Goal: Task Accomplishment & Management: Manage account settings

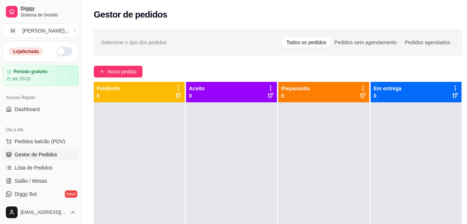
click at [56, 52] on button "button" at bounding box center [64, 51] width 16 height 9
drag, startPoint x: 335, startPoint y: 201, endPoint x: 320, endPoint y: 215, distance: 20.5
click at [334, 201] on div at bounding box center [323, 215] width 91 height 224
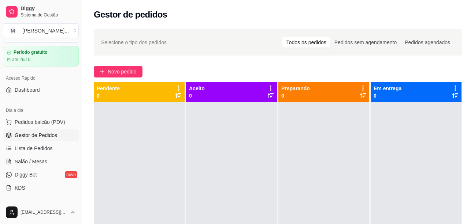
scroll to position [37, 0]
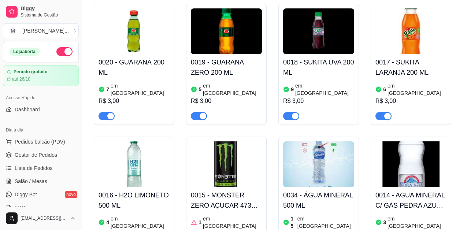
scroll to position [256, 0]
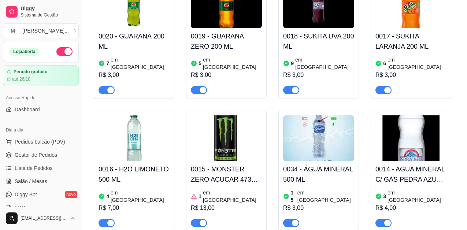
click at [309, 56] on article "em [GEOGRAPHIC_DATA]" at bounding box center [324, 63] width 59 height 15
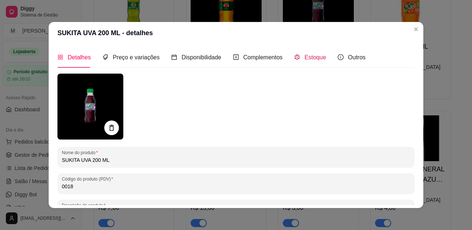
click at [308, 59] on span "Estoque" at bounding box center [316, 57] width 22 height 6
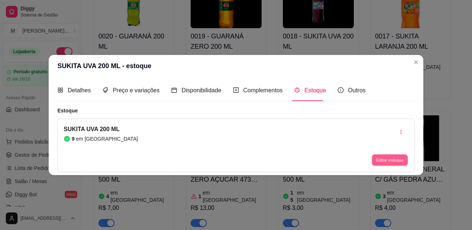
click at [387, 157] on button "Editar estoque" at bounding box center [390, 159] width 36 height 11
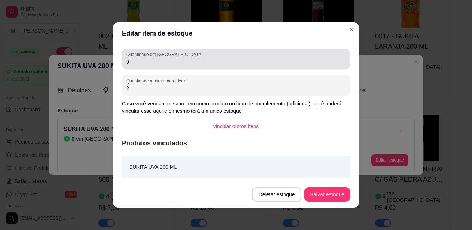
click at [134, 60] on input "9" at bounding box center [236, 61] width 220 height 7
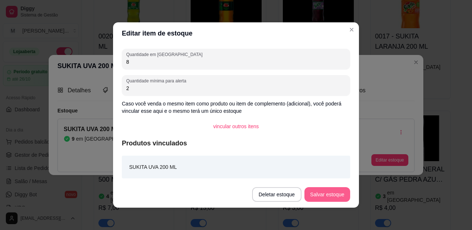
type input "8"
click at [335, 191] on button "Salvar estoque" at bounding box center [327, 194] width 45 height 14
click at [317, 195] on button "Salvar estoque" at bounding box center [328, 194] width 46 height 15
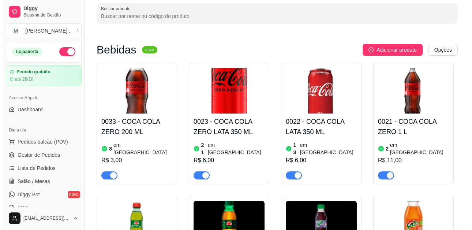
scroll to position [0, 0]
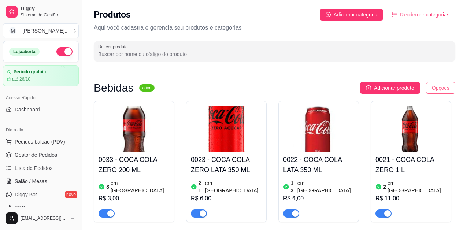
click at [449, 88] on html "Diggy Sistema de Gestão M Mariana Melo ... Loja aberta Período gratuito até 26/…" at bounding box center [233, 115] width 467 height 230
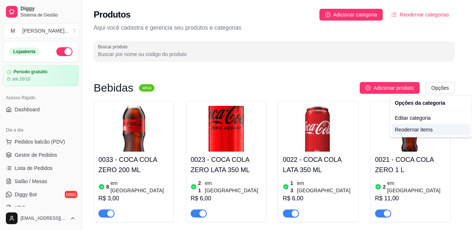
click at [426, 127] on div "Reodernar items" at bounding box center [431, 130] width 78 height 12
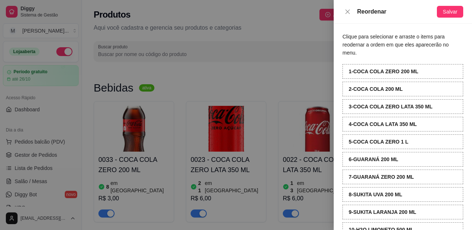
click at [401, 68] on strong "1 - COCA COLA ZERO 200 ML" at bounding box center [384, 71] width 70 height 6
drag, startPoint x: 401, startPoint y: 68, endPoint x: 401, endPoint y: 87, distance: 18.7
click at [401, 87] on div "1 - COCA COLA ZERO 200 ML 2 - COCA COLA 200 ML 3 - COCA COLA ZERO LATA 350 ML 4…" at bounding box center [403, 181] width 121 height 234
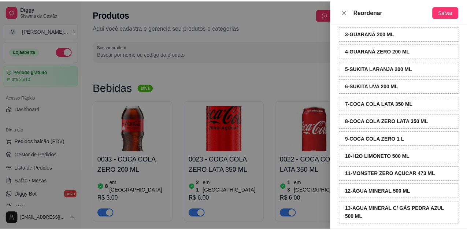
scroll to position [79, 0]
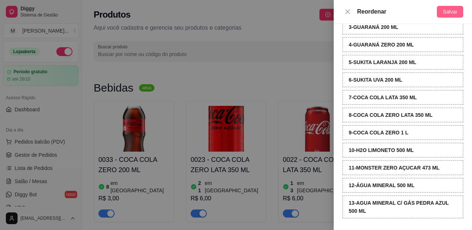
click at [451, 12] on span "Salvar" at bounding box center [450, 12] width 15 height 8
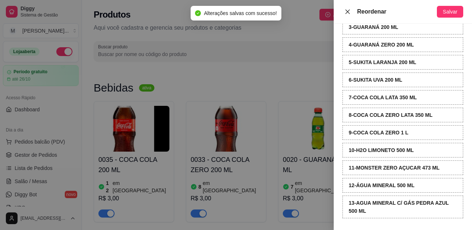
click at [350, 10] on icon "close" at bounding box center [348, 11] width 4 height 4
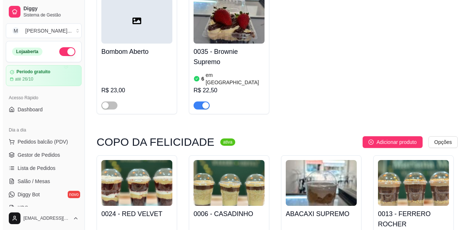
scroll to position [842, 0]
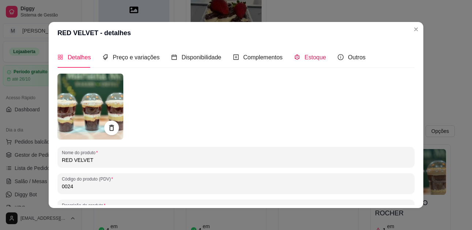
click at [297, 60] on div "Estoque" at bounding box center [310, 57] width 32 height 9
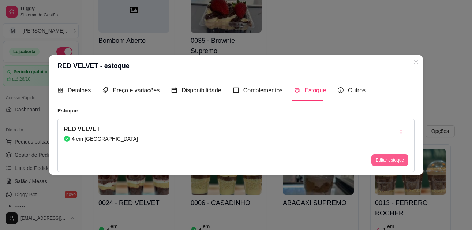
click at [390, 159] on button "Editar estoque" at bounding box center [390, 160] width 37 height 12
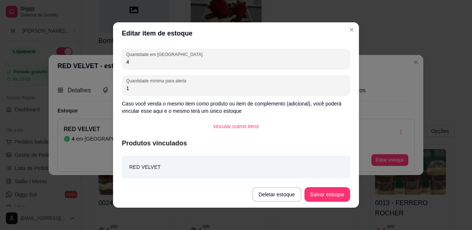
drag, startPoint x: 140, startPoint y: 65, endPoint x: 120, endPoint y: 61, distance: 19.4
click at [122, 61] on div "Quantidade em estoque 4" at bounding box center [236, 59] width 228 height 21
type input "1"
click at [319, 193] on button "Salvar estoque" at bounding box center [327, 194] width 45 height 14
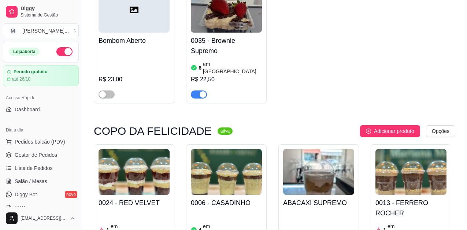
click at [231, 198] on h4 "0006 - CASADINHO" at bounding box center [226, 203] width 71 height 10
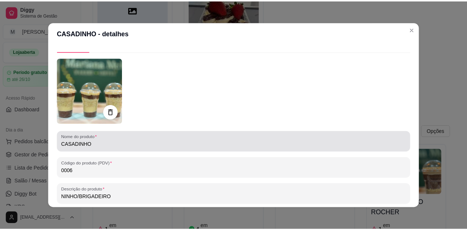
scroll to position [0, 0]
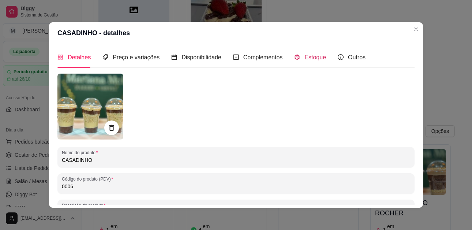
click at [306, 56] on span "Estoque" at bounding box center [316, 57] width 22 height 6
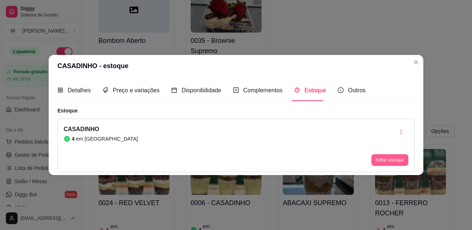
click at [387, 161] on button "Editar estoque" at bounding box center [390, 160] width 37 height 12
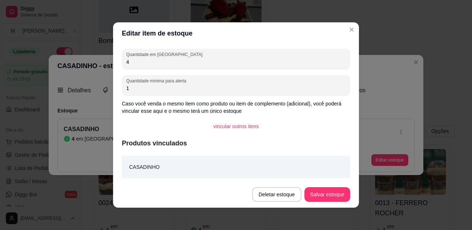
drag, startPoint x: 135, startPoint y: 59, endPoint x: 122, endPoint y: 56, distance: 13.1
click at [122, 56] on div "Quantidade em estoque 4" at bounding box center [236, 59] width 228 height 21
type input "3"
click at [334, 190] on button "Salvar estoque" at bounding box center [327, 194] width 45 height 14
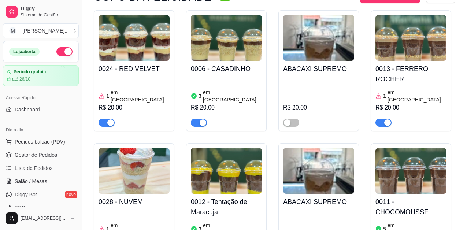
scroll to position [989, 0]
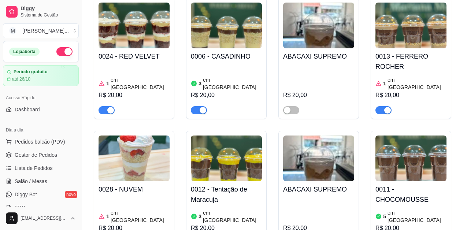
click at [222, 184] on h4 "0012 - Tentação de Maracuja" at bounding box center [226, 194] width 71 height 21
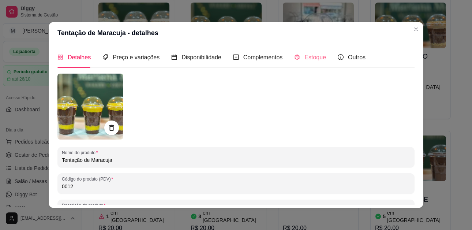
click at [307, 63] on div "Estoque" at bounding box center [310, 57] width 32 height 21
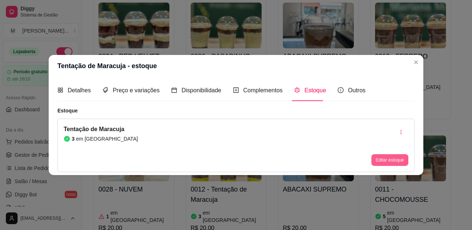
click at [387, 164] on button "Editar estoque" at bounding box center [390, 160] width 37 height 12
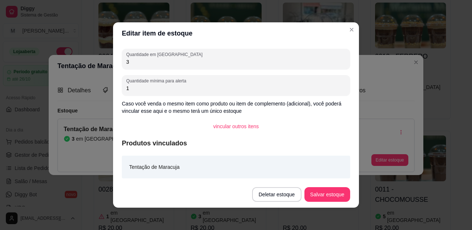
drag, startPoint x: 144, startPoint y: 60, endPoint x: 107, endPoint y: 60, distance: 36.3
click at [107, 60] on div "Editar item de estoque Quantidade em estoque 3 Quantidade mínima para alerta 1 …" at bounding box center [236, 115] width 472 height 230
type input "1"
click at [331, 197] on button "Salvar estoque" at bounding box center [328, 194] width 46 height 15
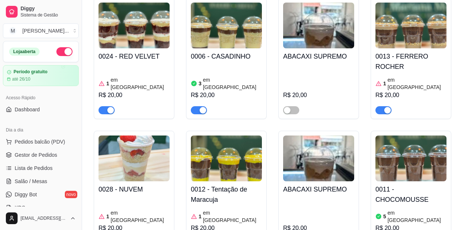
click at [413, 181] on div "0011 - CHOCOMOUSSE 5 em estoque R$ 20,00" at bounding box center [410, 214] width 71 height 66
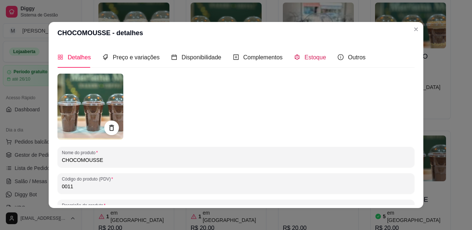
click at [305, 57] on span "Estoque" at bounding box center [316, 57] width 22 height 6
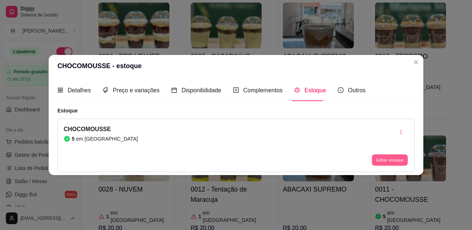
click at [399, 159] on button "Editar estoque" at bounding box center [390, 159] width 36 height 11
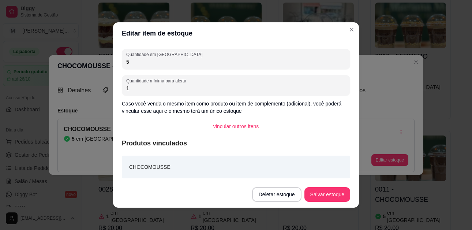
drag, startPoint x: 141, startPoint y: 59, endPoint x: 103, endPoint y: 55, distance: 38.6
click at [104, 55] on div "Editar item de estoque Quantidade em estoque 5 Quantidade mínima para alerta 1 …" at bounding box center [236, 115] width 472 height 230
type input "3"
click at [328, 196] on button "Salvar estoque" at bounding box center [328, 194] width 46 height 15
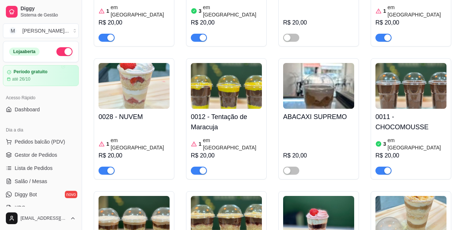
scroll to position [1062, 0]
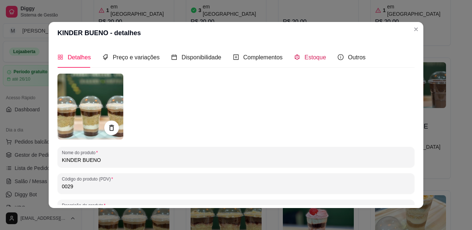
click at [305, 55] on span "Estoque" at bounding box center [316, 57] width 22 height 6
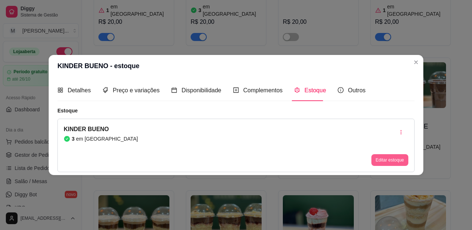
click at [395, 160] on button "Editar estoque" at bounding box center [390, 160] width 37 height 12
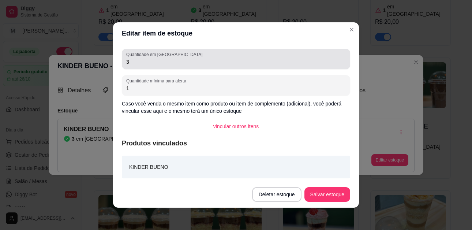
drag, startPoint x: 127, startPoint y: 67, endPoint x: 90, endPoint y: 63, distance: 37.5
click at [90, 63] on div "Editar item de estoque Quantidade em estoque 3 Quantidade mínima para alerta 1 …" at bounding box center [236, 115] width 472 height 230
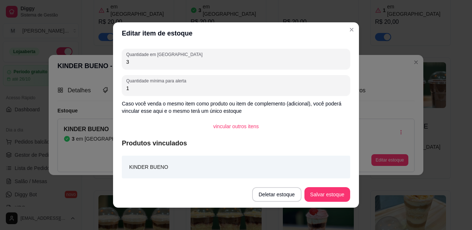
drag, startPoint x: 135, startPoint y: 64, endPoint x: 108, endPoint y: 67, distance: 27.7
click at [108, 67] on div "Editar item de estoque Quantidade em estoque 3 Quantidade mínima para alerta 1 …" at bounding box center [236, 115] width 472 height 230
type input "1"
click at [323, 194] on button "Salvar estoque" at bounding box center [328, 194] width 46 height 15
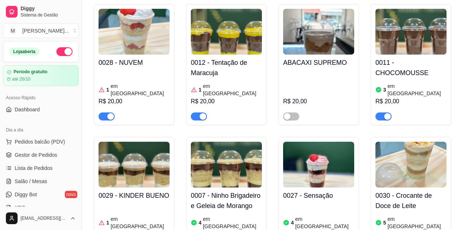
scroll to position [1135, 0]
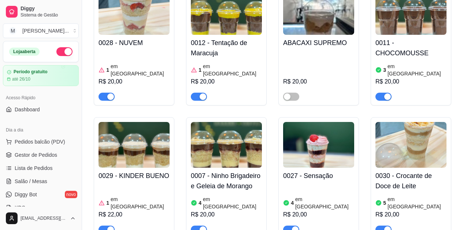
click at [410, 171] on h4 "0030 - Crocante de Doce de Leite" at bounding box center [410, 181] width 71 height 21
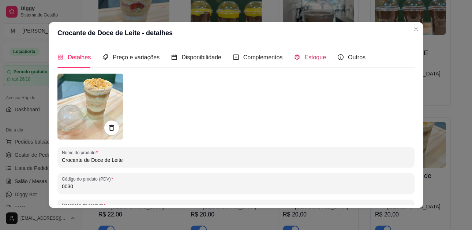
click at [309, 60] on span "Estoque" at bounding box center [316, 57] width 22 height 6
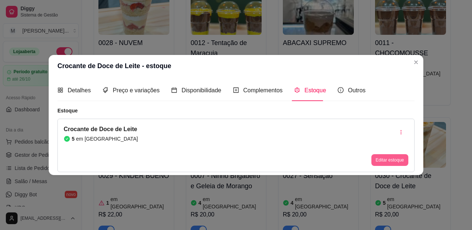
click at [399, 156] on button "Editar estoque" at bounding box center [390, 160] width 37 height 12
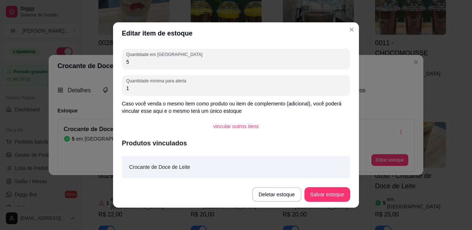
drag, startPoint x: 126, startPoint y: 63, endPoint x: 118, endPoint y: 61, distance: 8.7
click at [118, 61] on div "Quantidade em estoque 5 Quantidade mínima para alerta 1 Caso você venda o mesmo…" at bounding box center [236, 112] width 246 height 137
type input "1"
type input "4"
click at [336, 192] on button "Salvar estoque" at bounding box center [327, 194] width 45 height 14
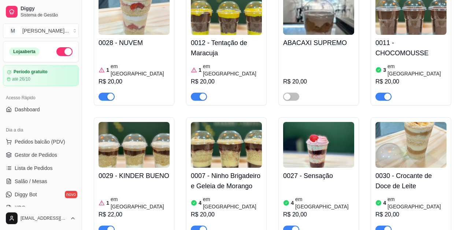
click at [318, 171] on h4 "0027 - Sensação" at bounding box center [318, 176] width 71 height 10
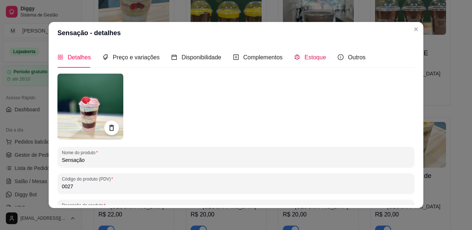
click at [313, 55] on span "Estoque" at bounding box center [316, 57] width 22 height 6
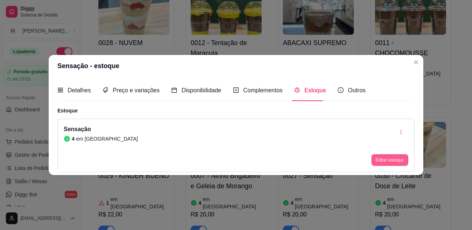
click at [391, 160] on button "Editar estoque" at bounding box center [390, 160] width 37 height 12
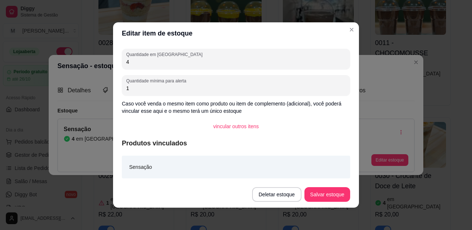
drag, startPoint x: 121, startPoint y: 61, endPoint x: 117, endPoint y: 60, distance: 4.5
click at [117, 60] on div "Quantidade em estoque 4 Quantidade mínima para alerta 1 Caso você venda o mesmo…" at bounding box center [236, 112] width 246 height 137
type input "1"
click at [331, 198] on button "Salvar estoque" at bounding box center [328, 194] width 46 height 15
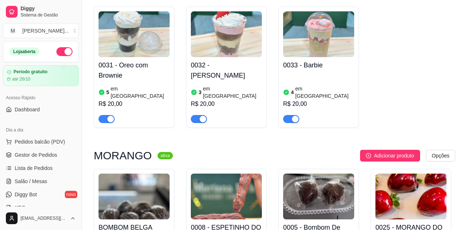
scroll to position [1391, 0]
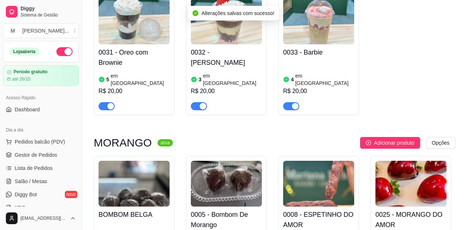
click at [236, 209] on h4 "0005 - Bombom De Morango" at bounding box center [226, 219] width 71 height 21
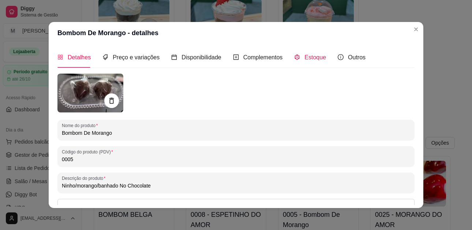
click at [310, 57] on span "Estoque" at bounding box center [316, 57] width 22 height 6
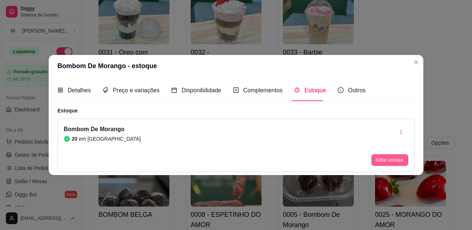
click at [392, 157] on button "Editar estoque" at bounding box center [390, 160] width 37 height 12
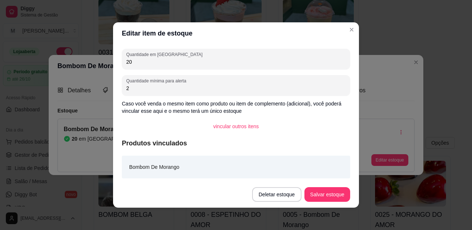
drag, startPoint x: 136, startPoint y: 62, endPoint x: 115, endPoint y: 62, distance: 20.9
click at [115, 62] on div "Quantidade em estoque 20 Quantidade mínima para alerta 2 Caso você venda o mesm…" at bounding box center [236, 112] width 246 height 137
type input "6"
click at [329, 196] on button "Salvar estoque" at bounding box center [328, 194] width 46 height 15
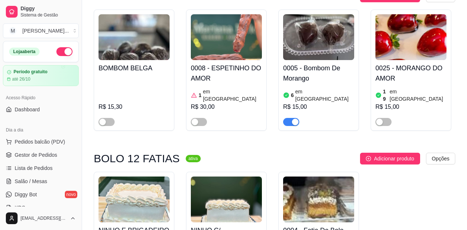
scroll to position [1574, 0]
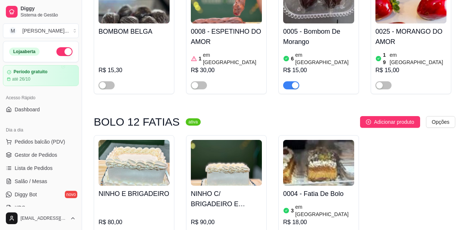
click at [299, 227] on div at bounding box center [318, 234] width 71 height 15
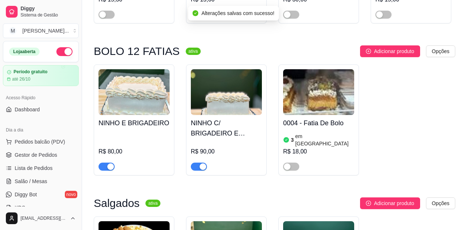
scroll to position [1721, 0]
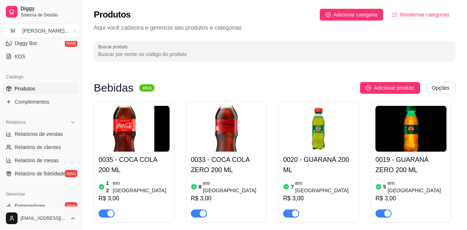
scroll to position [146, 0]
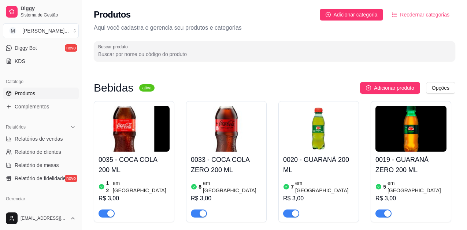
click at [52, 92] on link "Produtos" at bounding box center [41, 94] width 76 height 12
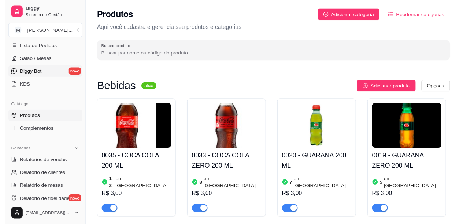
scroll to position [110, 0]
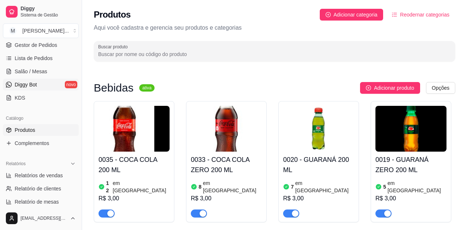
click at [44, 83] on link "Diggy Bot novo" at bounding box center [41, 85] width 76 height 12
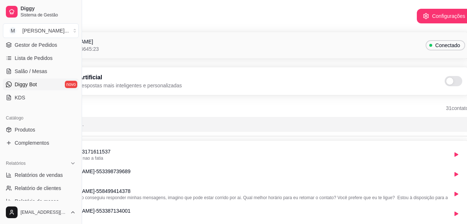
scroll to position [0, 82]
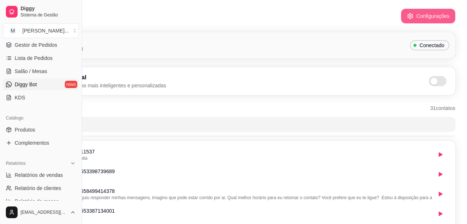
click at [433, 15] on button "Configurações" at bounding box center [428, 16] width 54 height 15
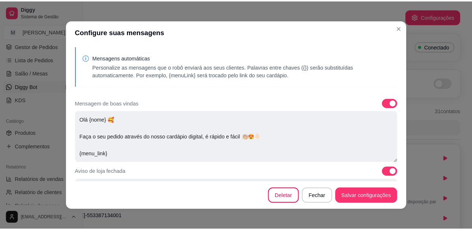
scroll to position [0, 77]
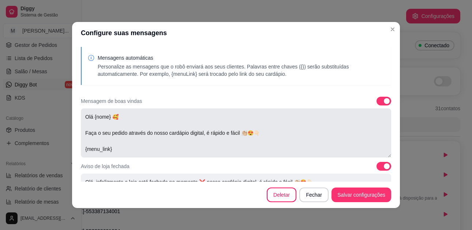
click at [286, 122] on textarea "Olá {nome} 🥰 Faça o seu pedido através do nosso cardápio digital, é rápido e fá…" at bounding box center [236, 132] width 311 height 49
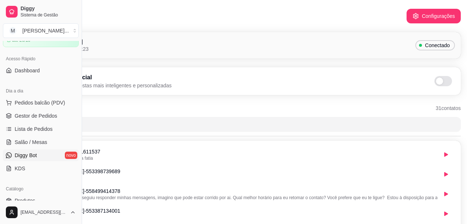
scroll to position [37, 0]
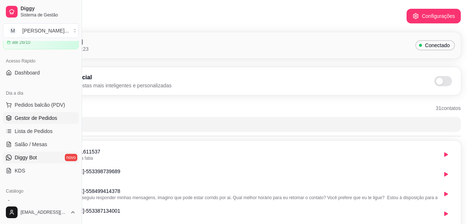
click at [41, 118] on span "Gestor de Pedidos" at bounding box center [36, 118] width 42 height 7
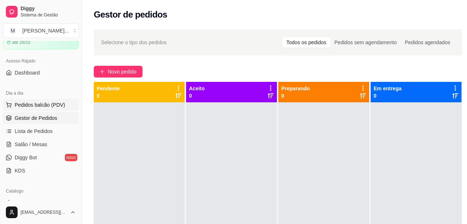
click at [24, 104] on span "Pedidos balcão (PDV)" at bounding box center [40, 104] width 51 height 7
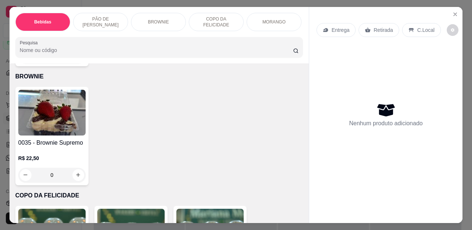
scroll to position [696, 0]
